Goal: Navigation & Orientation: Find specific page/section

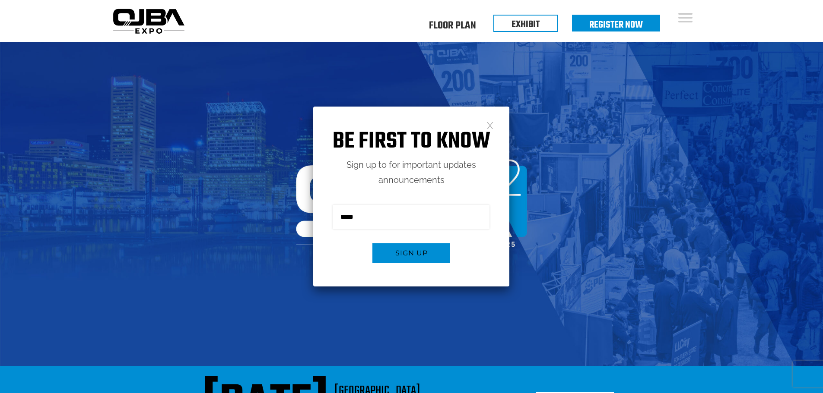
click at [493, 126] on link at bounding box center [489, 124] width 7 height 7
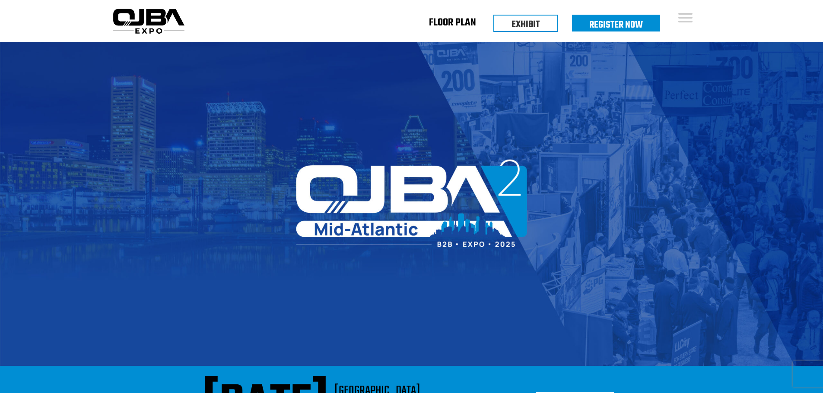
click at [451, 26] on link "Floor Plan" at bounding box center [452, 24] width 47 height 3
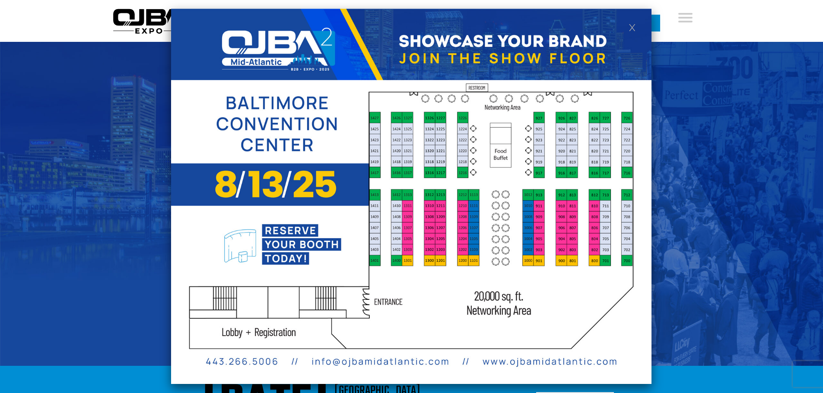
click at [629, 26] on link at bounding box center [631, 26] width 7 height 7
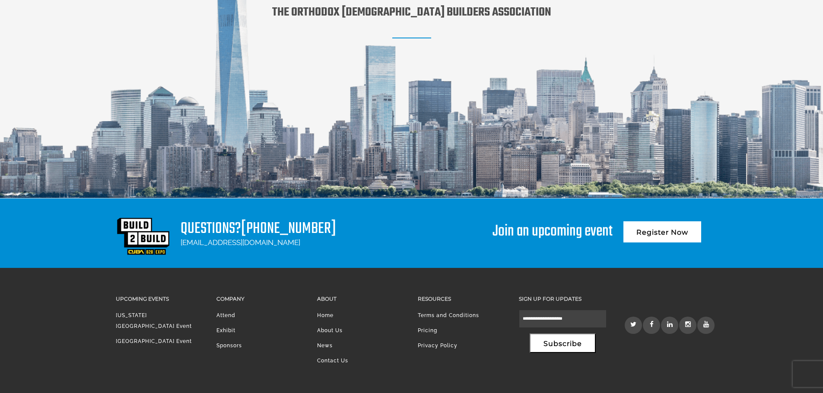
scroll to position [1166, 0]
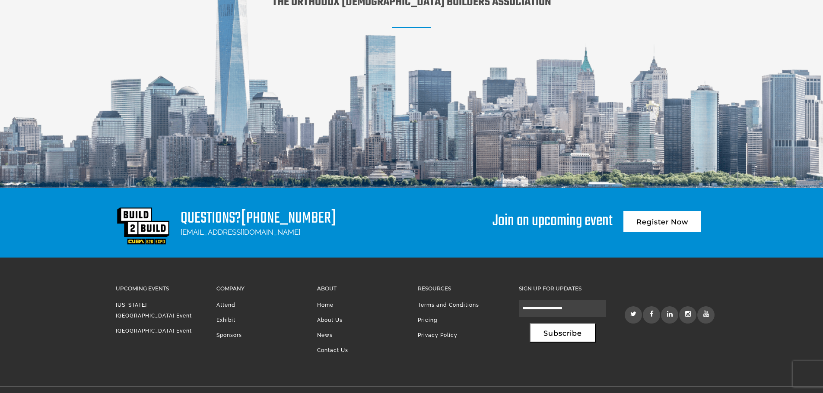
click at [175, 328] on link "[GEOGRAPHIC_DATA] Event" at bounding box center [154, 331] width 76 height 6
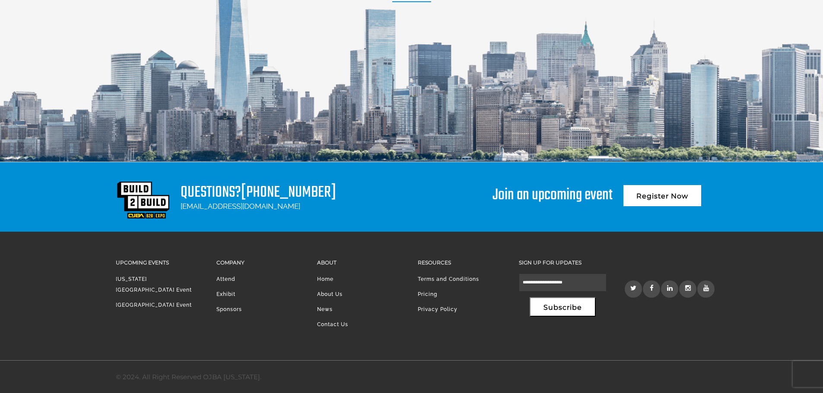
click at [329, 311] on link "News" at bounding box center [325, 310] width 16 height 6
